Goal: Transaction & Acquisition: Book appointment/travel/reservation

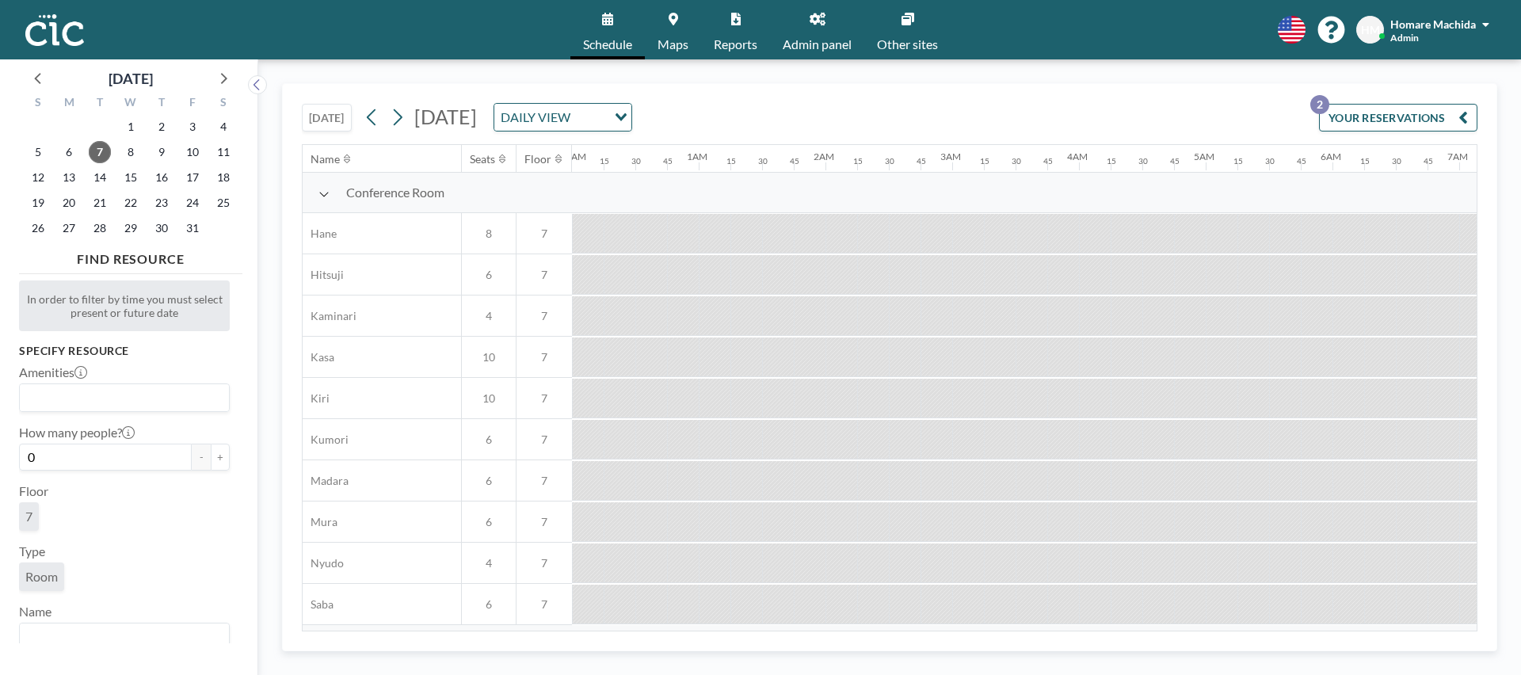
scroll to position [0, 1854]
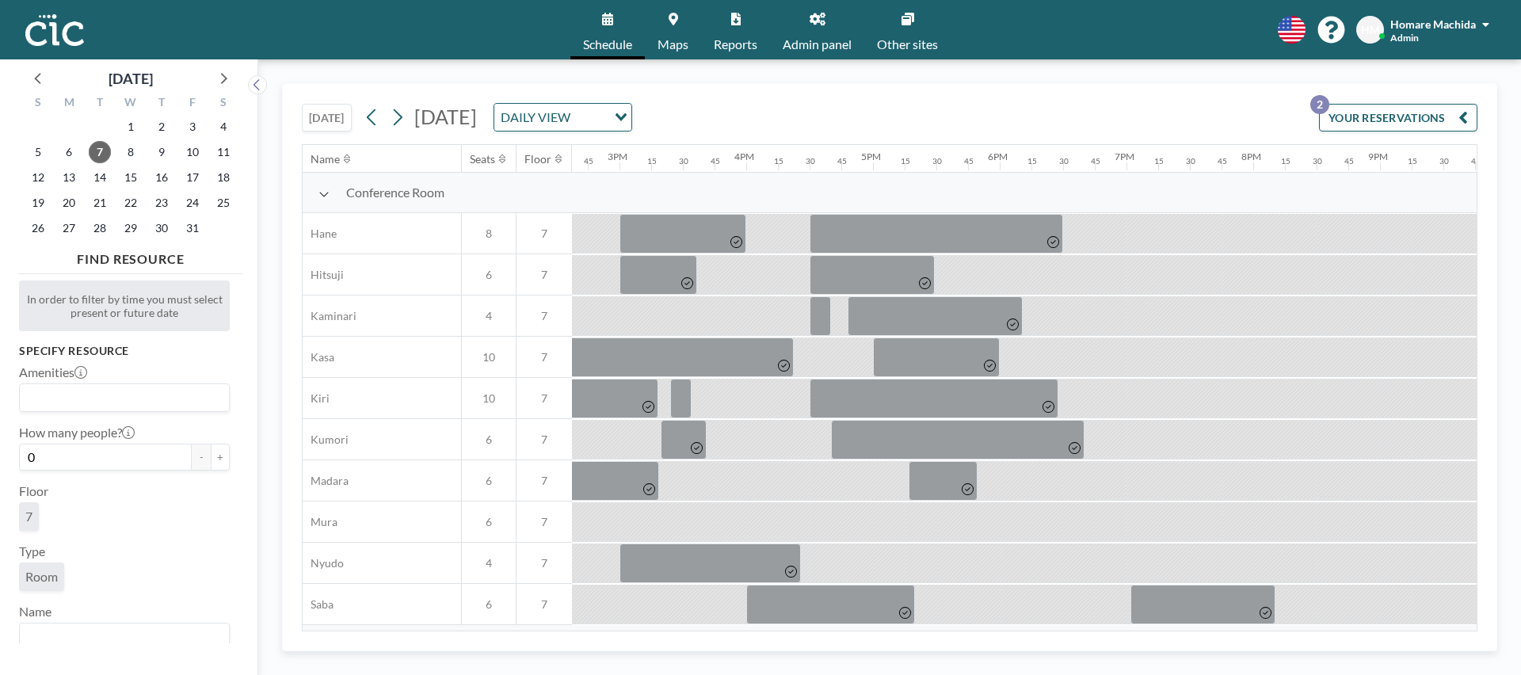
click at [892, 48] on span "Other sites" at bounding box center [907, 44] width 61 height 13
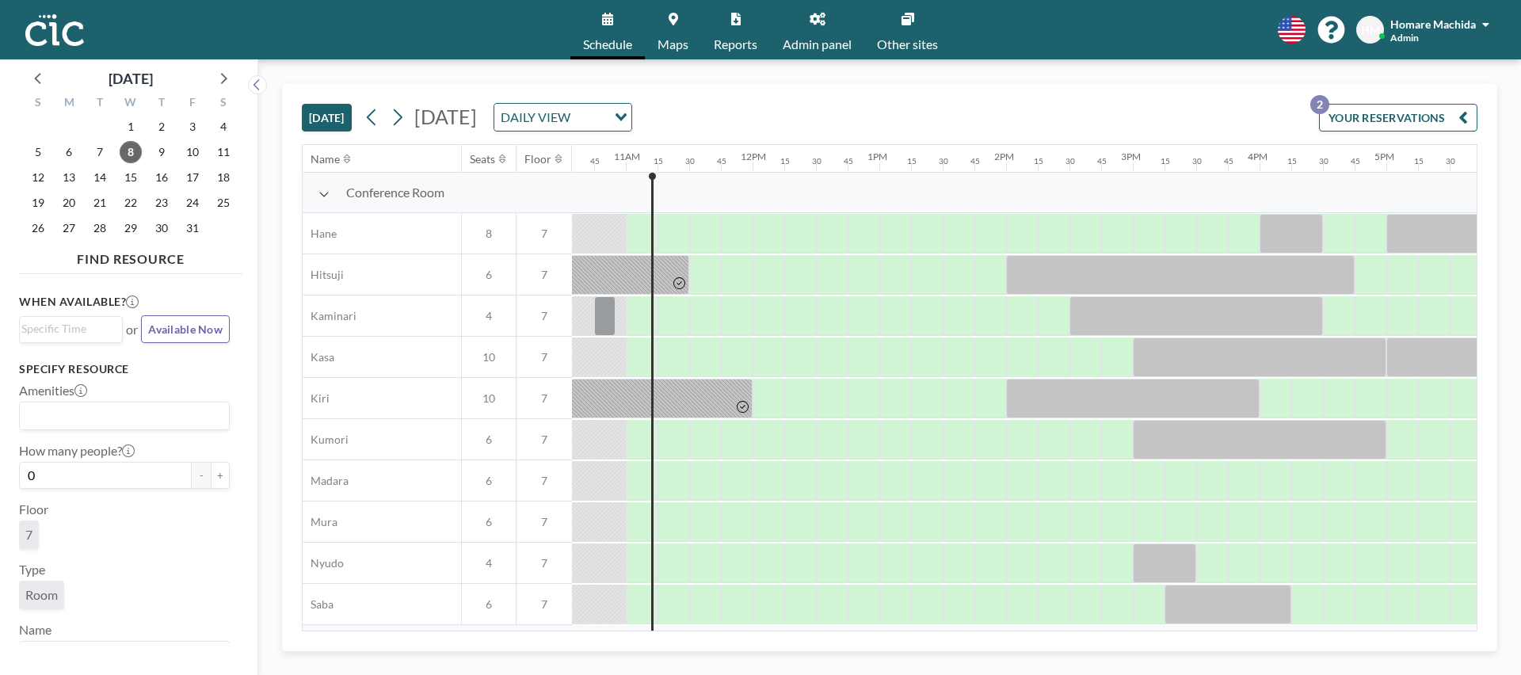
scroll to position [0, 1363]
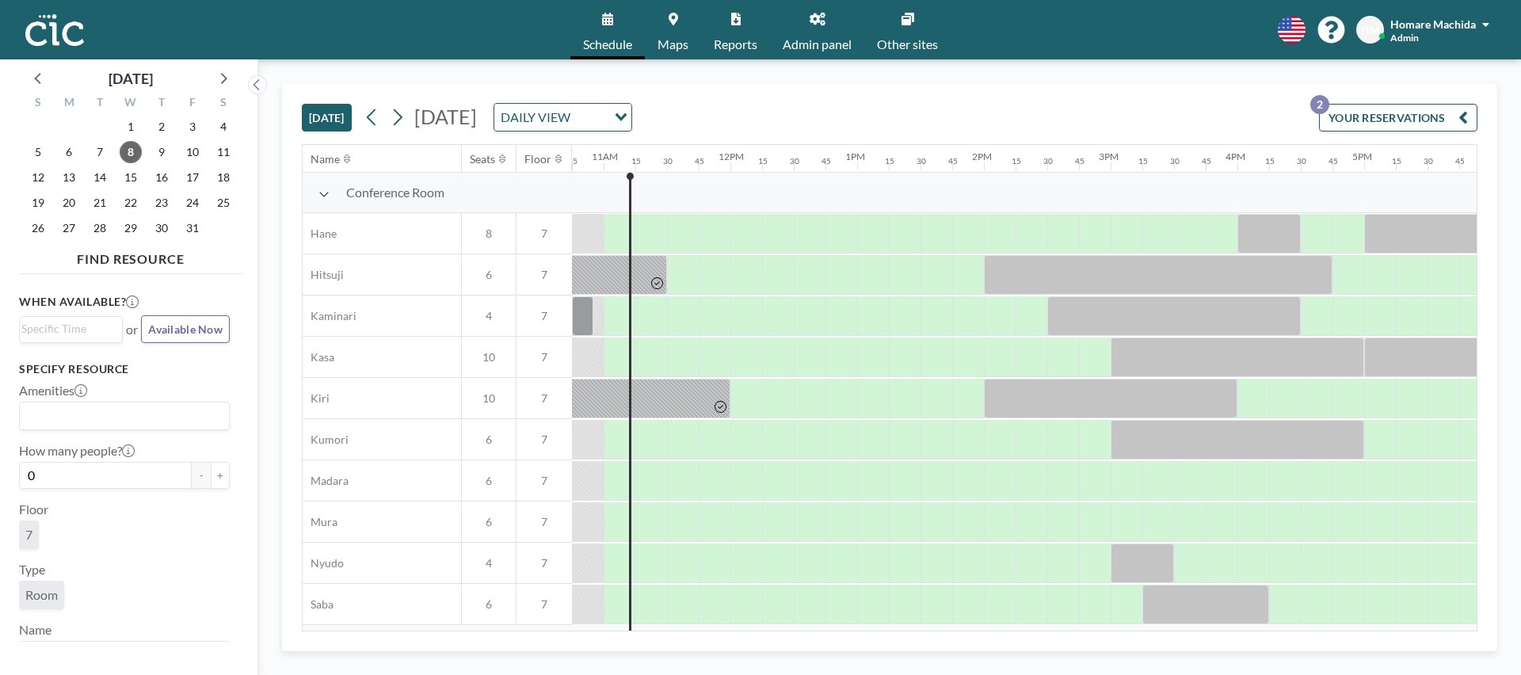
click at [338, 119] on button "[DATE]" at bounding box center [327, 118] width 50 height 28
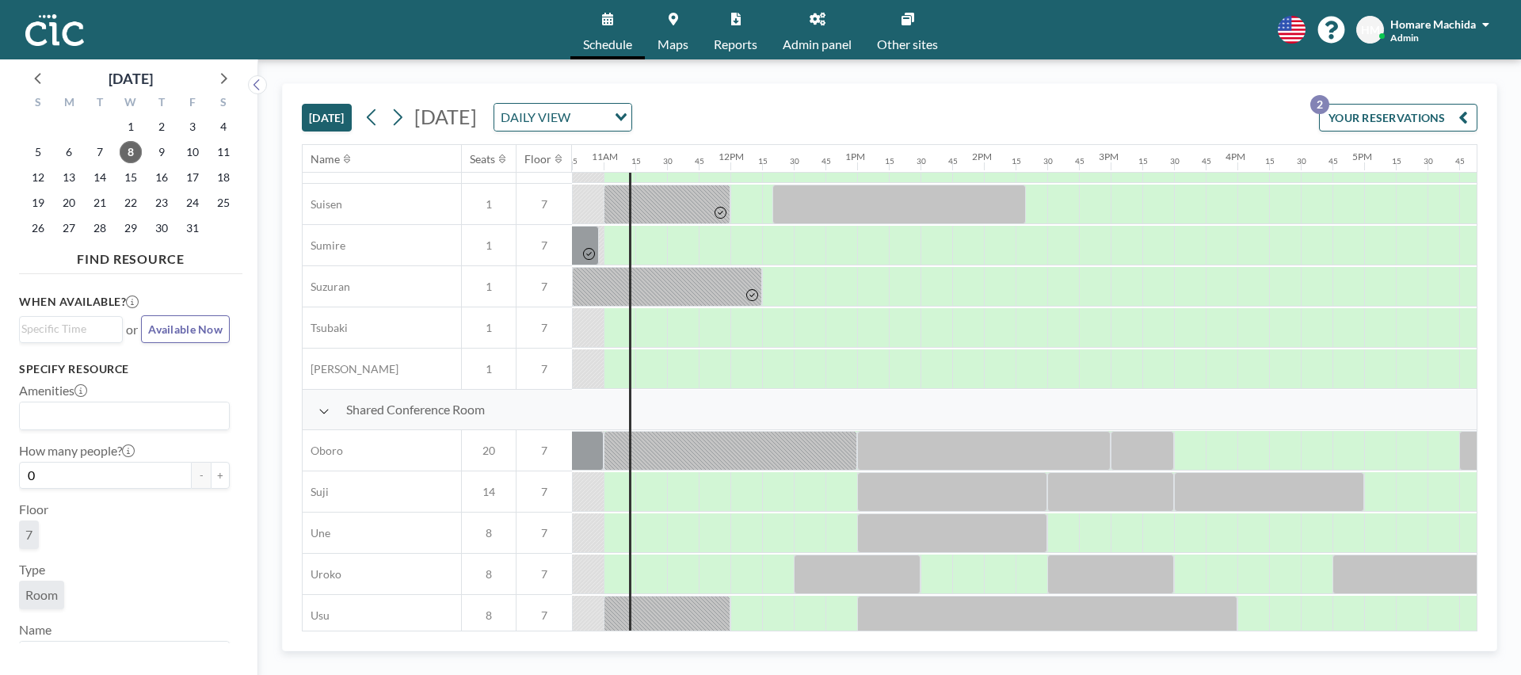
scroll to position [1023, 1363]
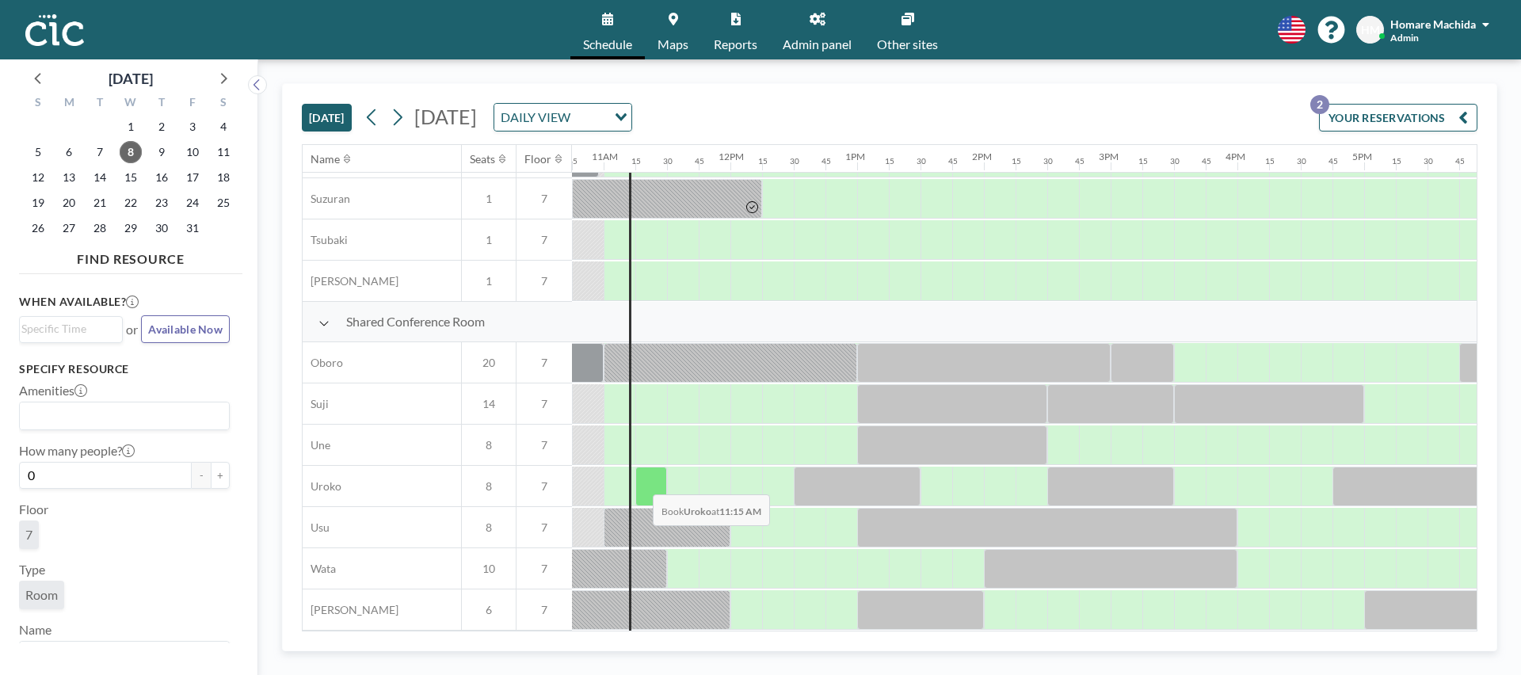
click at [641, 483] on div at bounding box center [651, 487] width 32 height 40
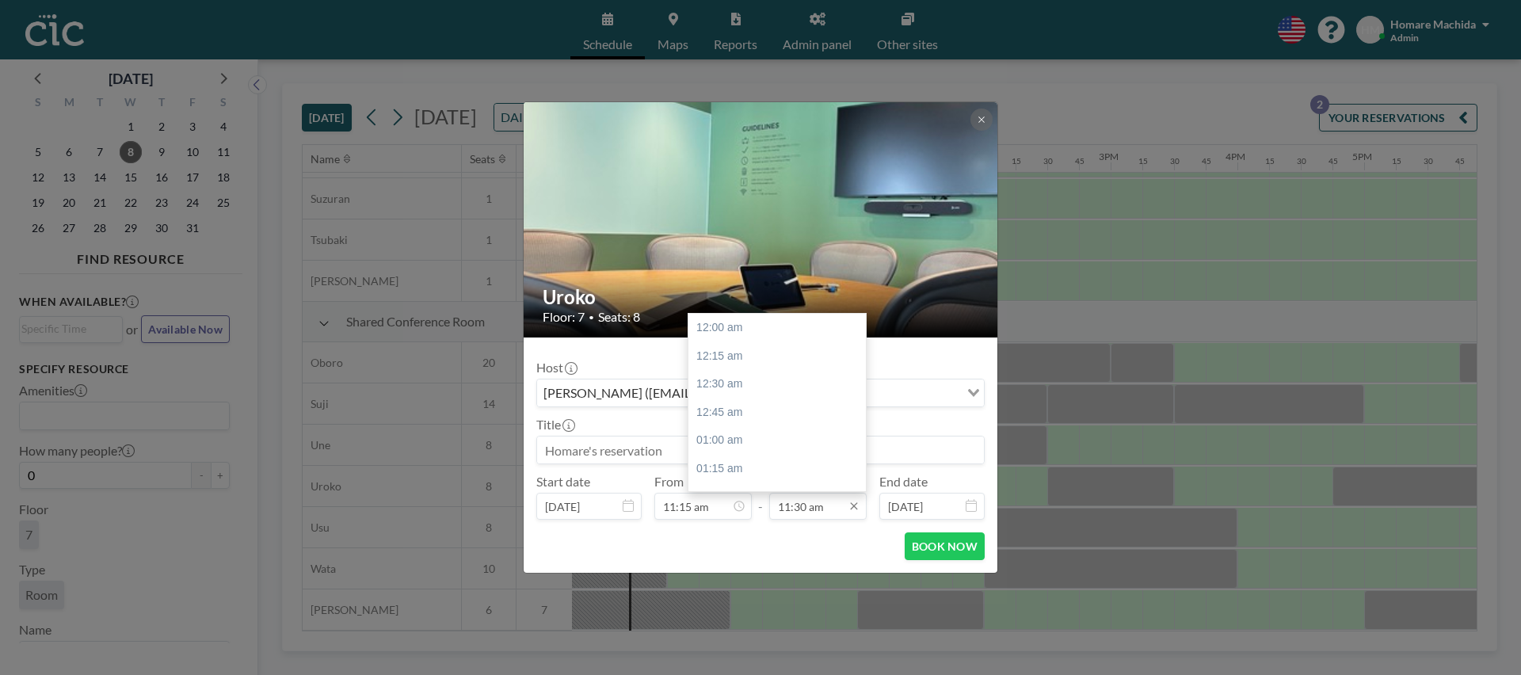
scroll to position [1297, 0]
click at [790, 391] on div "12:00 pm" at bounding box center [777, 385] width 177 height 29
type input "12:00 pm"
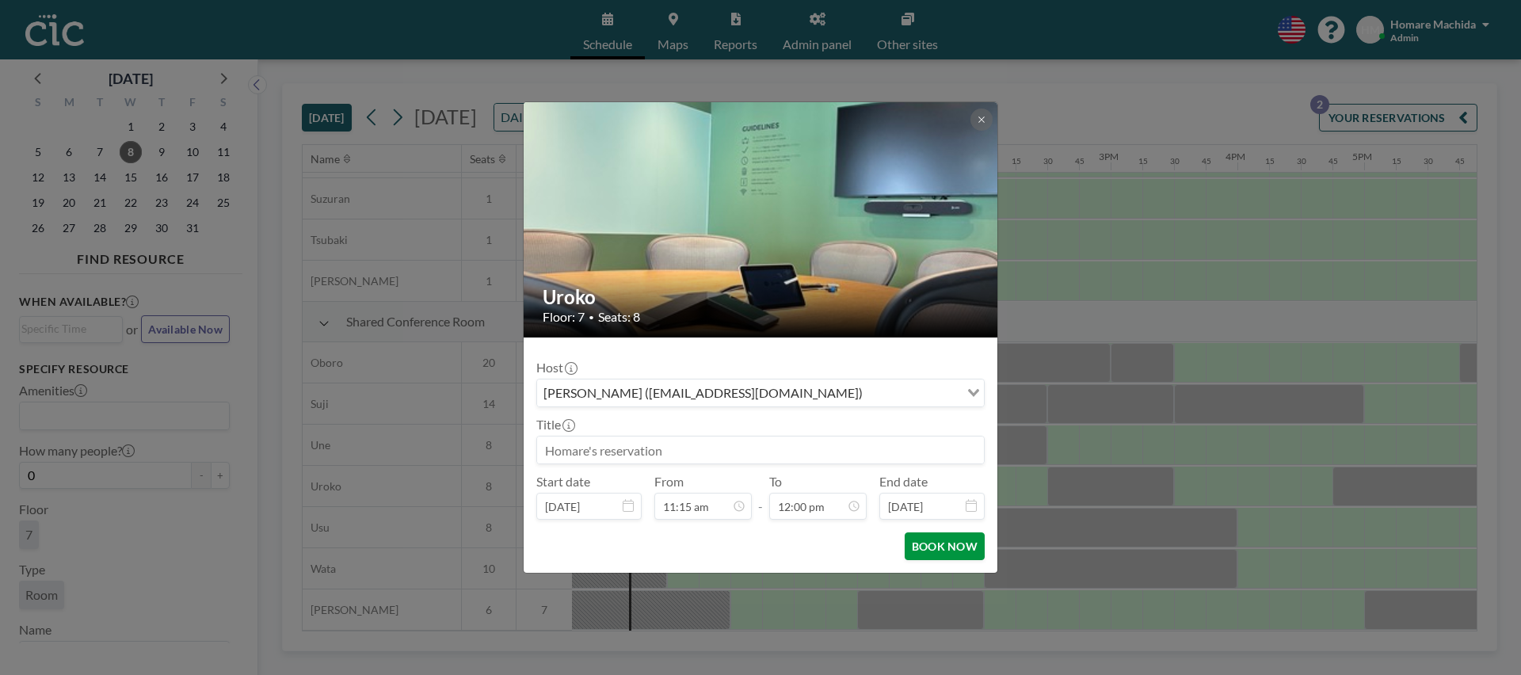
scroll to position [1354, 0]
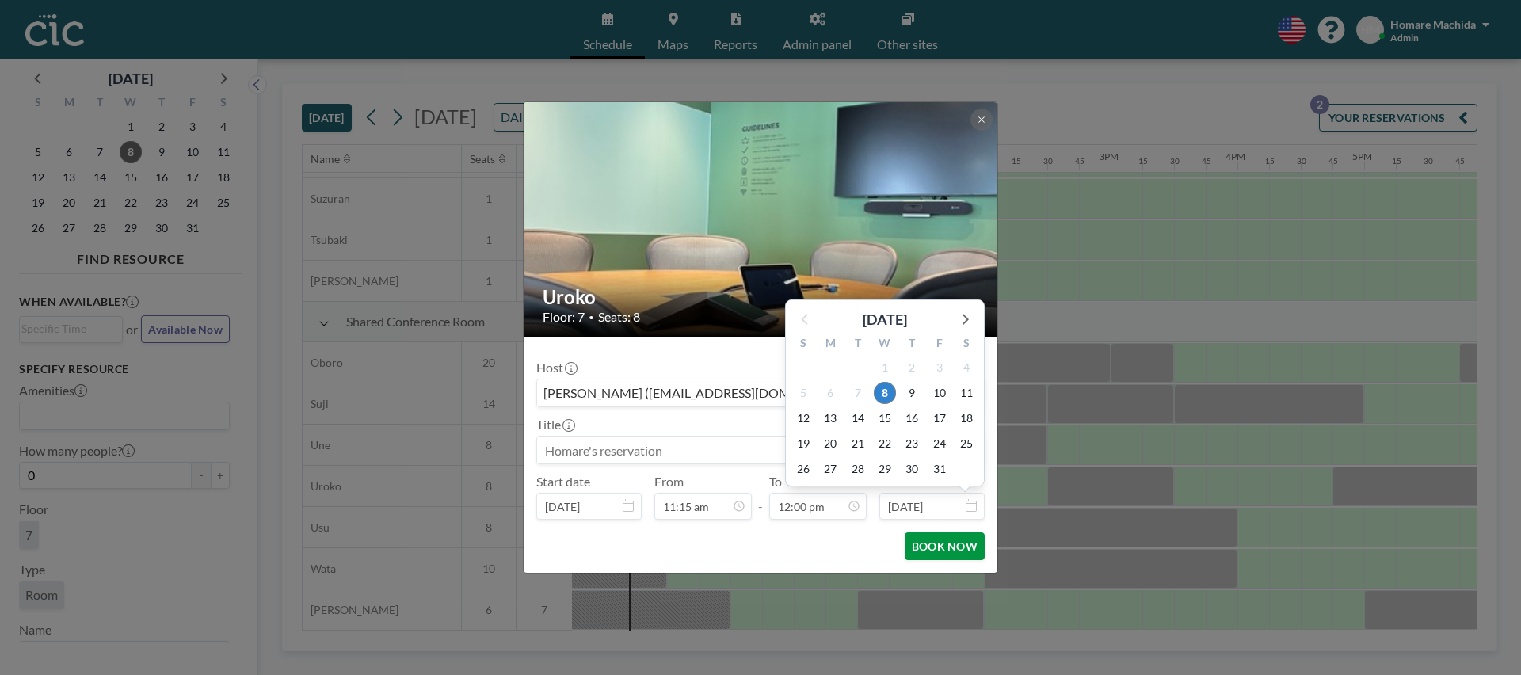
click at [929, 536] on button "BOOK NOW" at bounding box center [945, 546] width 80 height 28
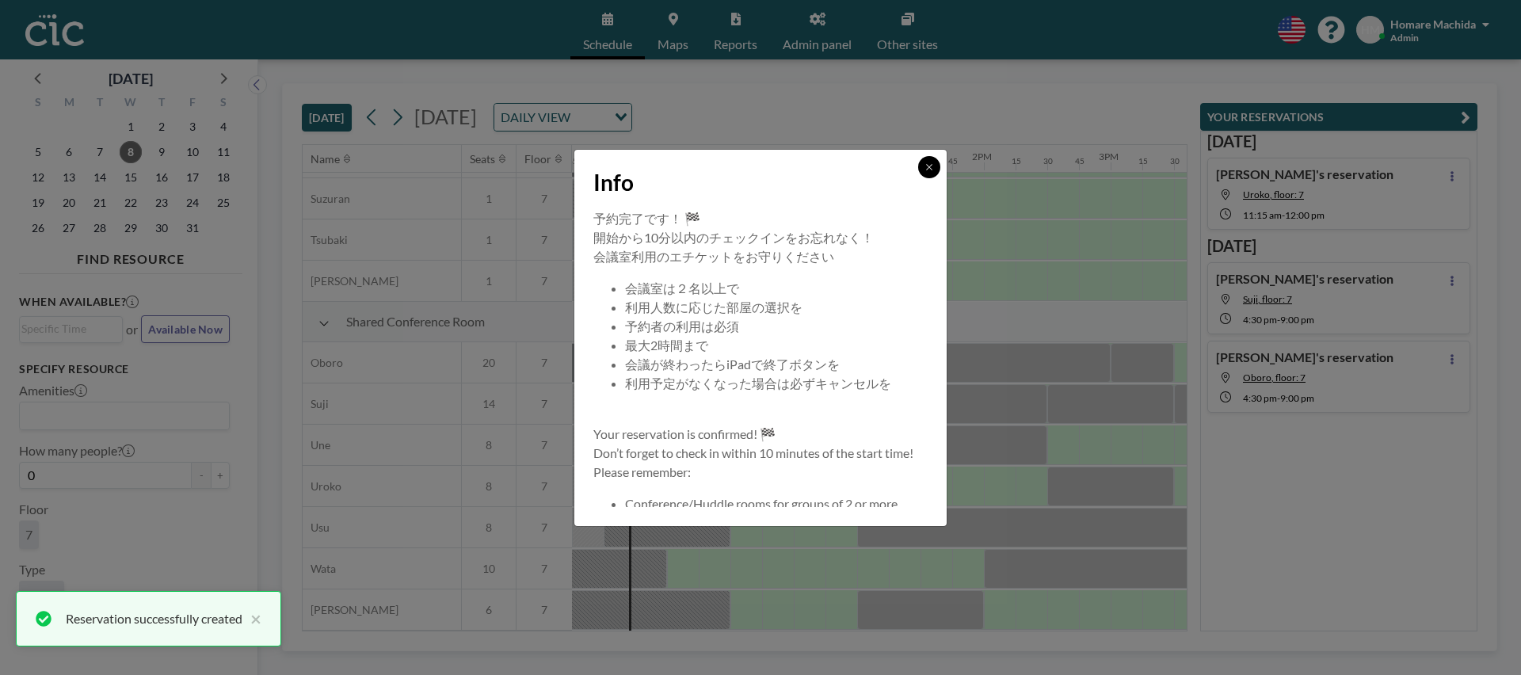
click at [925, 160] on button at bounding box center [929, 167] width 22 height 22
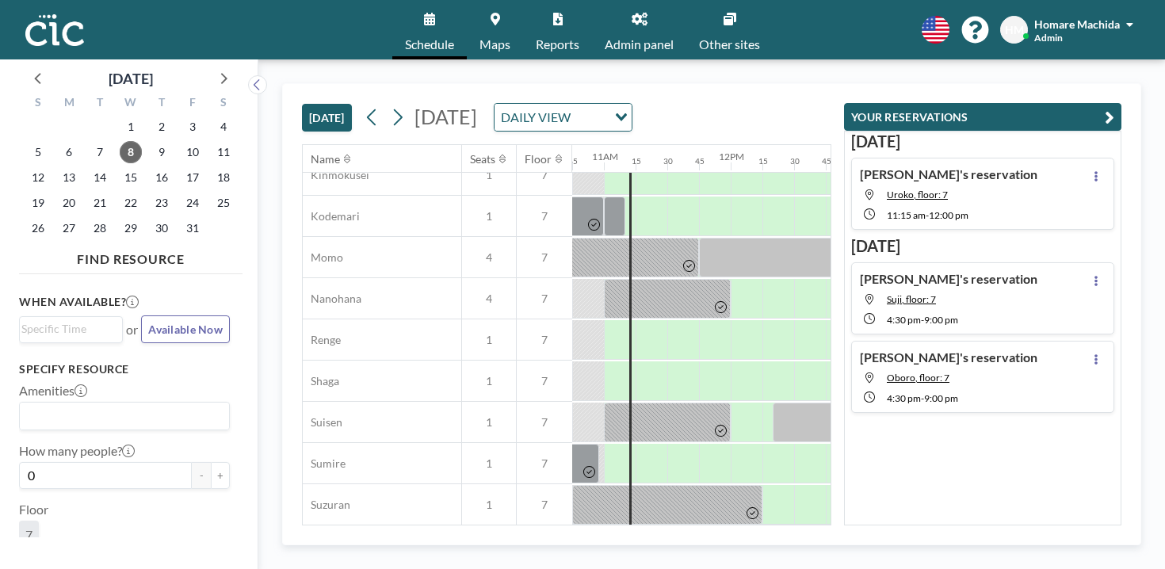
scroll to position [823, 1363]
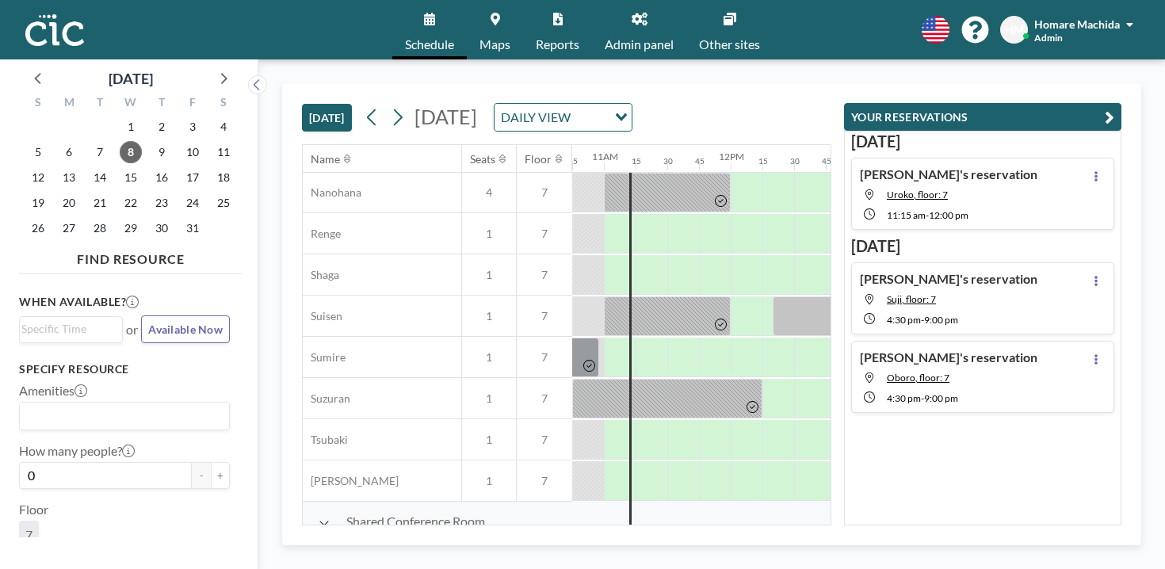
click at [302, 104] on button "[DATE]" at bounding box center [327, 118] width 50 height 28
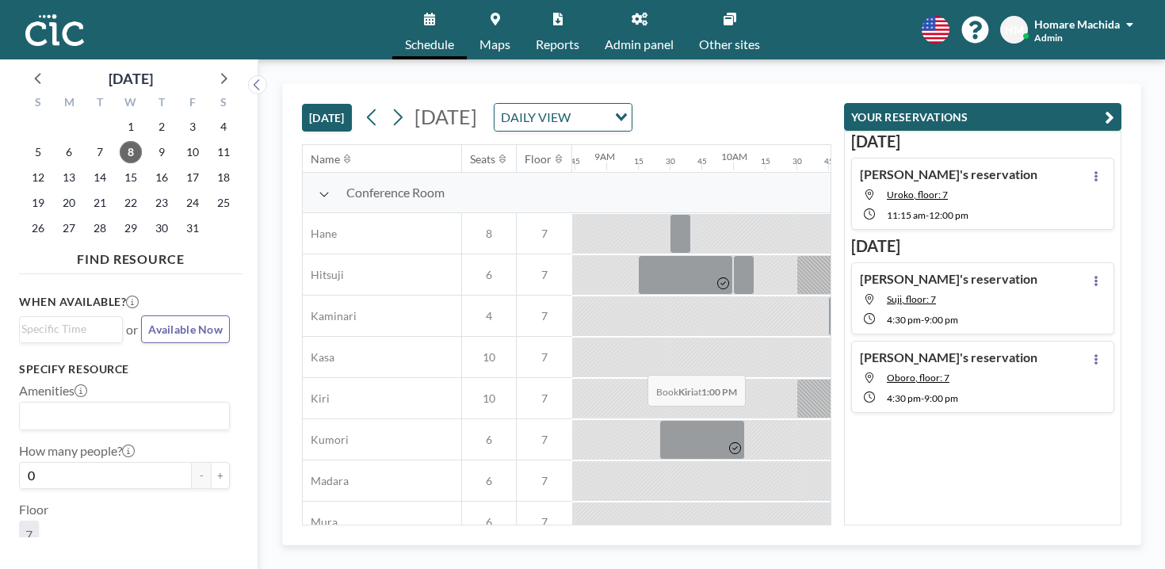
scroll to position [823, 1107]
